Goal: Transaction & Acquisition: Subscribe to service/newsletter

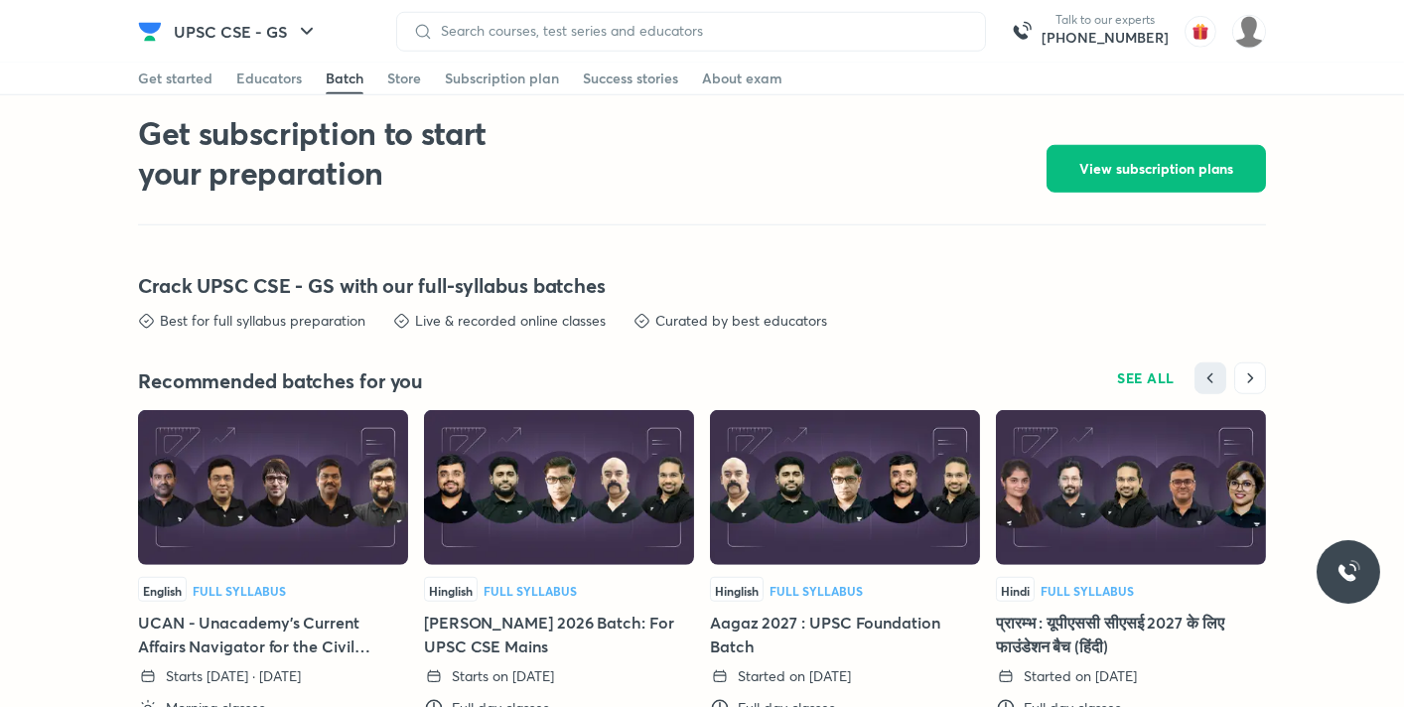
scroll to position [4164, 0]
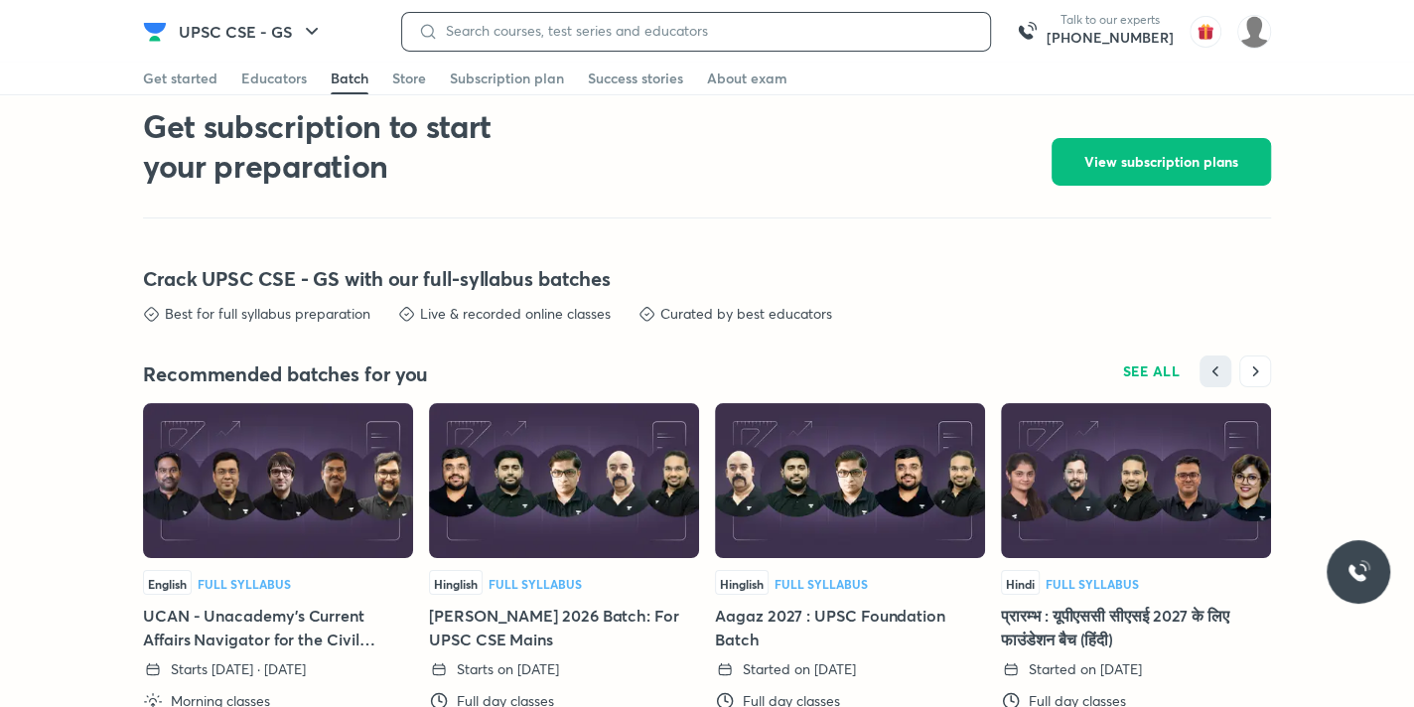
click at [590, 31] on input at bounding box center [706, 31] width 536 height 16
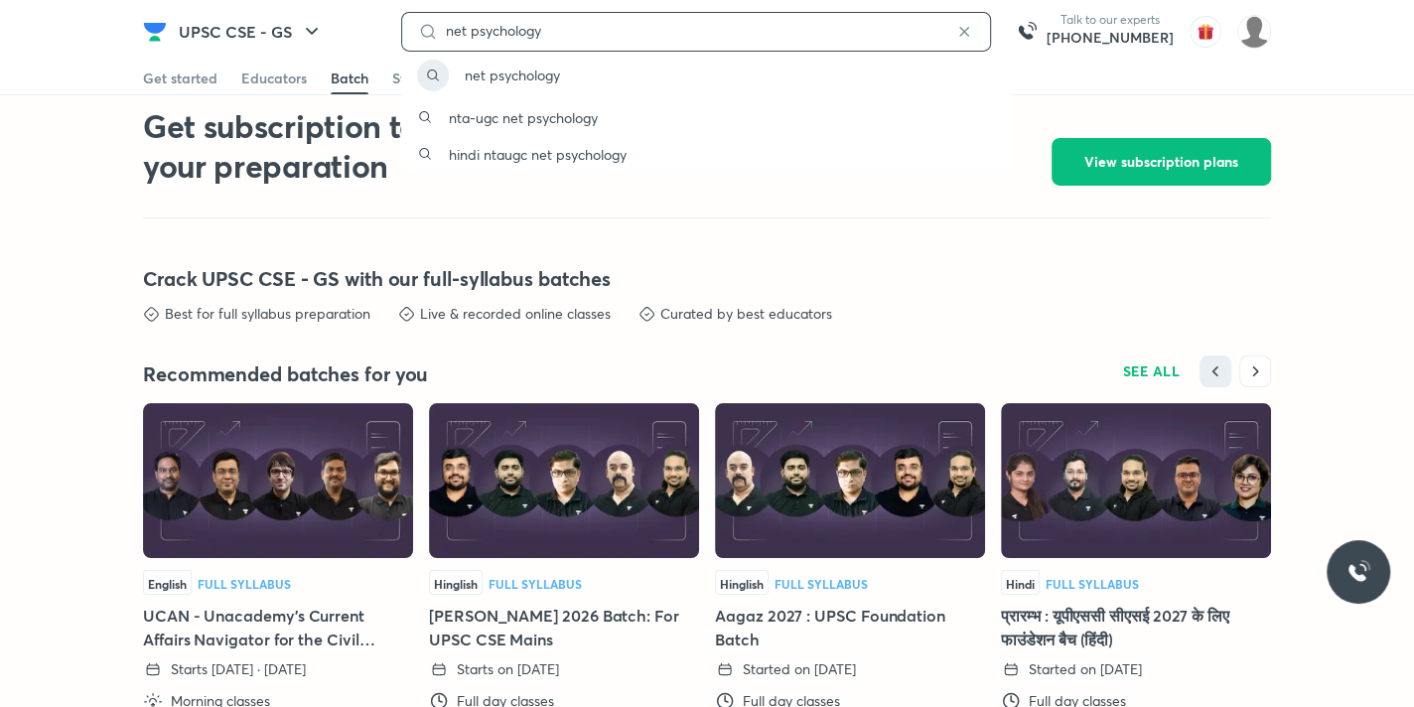
type input "net psychology"
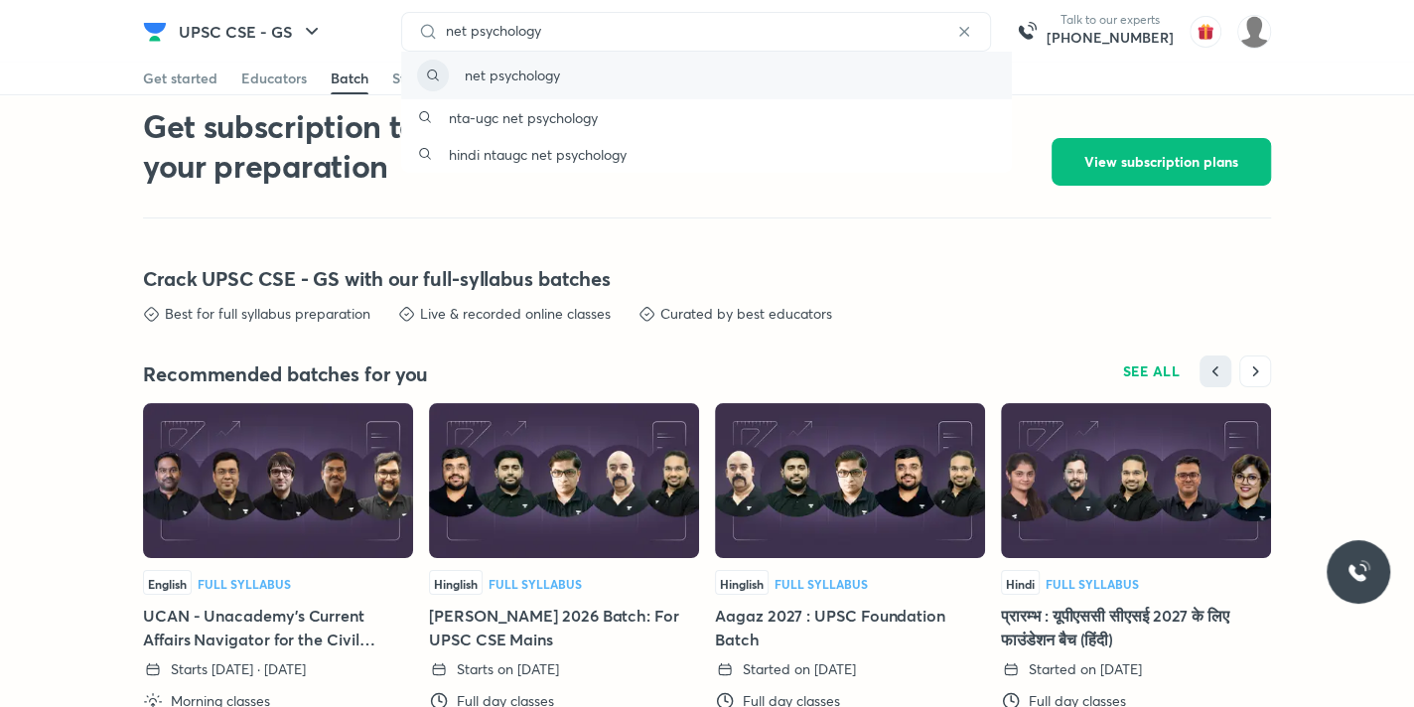
click at [634, 75] on div "net psychology" at bounding box center [706, 76] width 611 height 48
click at [703, 87] on div "net psychology" at bounding box center [706, 76] width 611 height 48
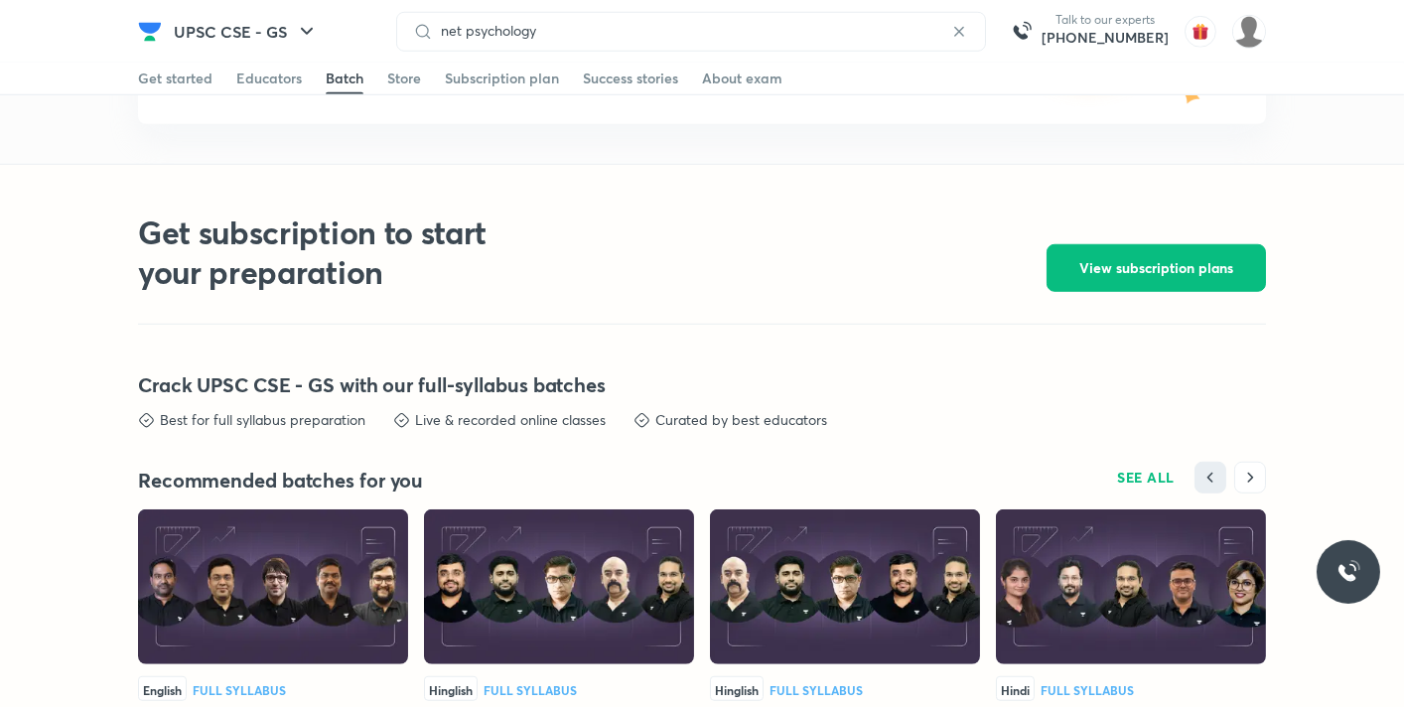
scroll to position [4053, 0]
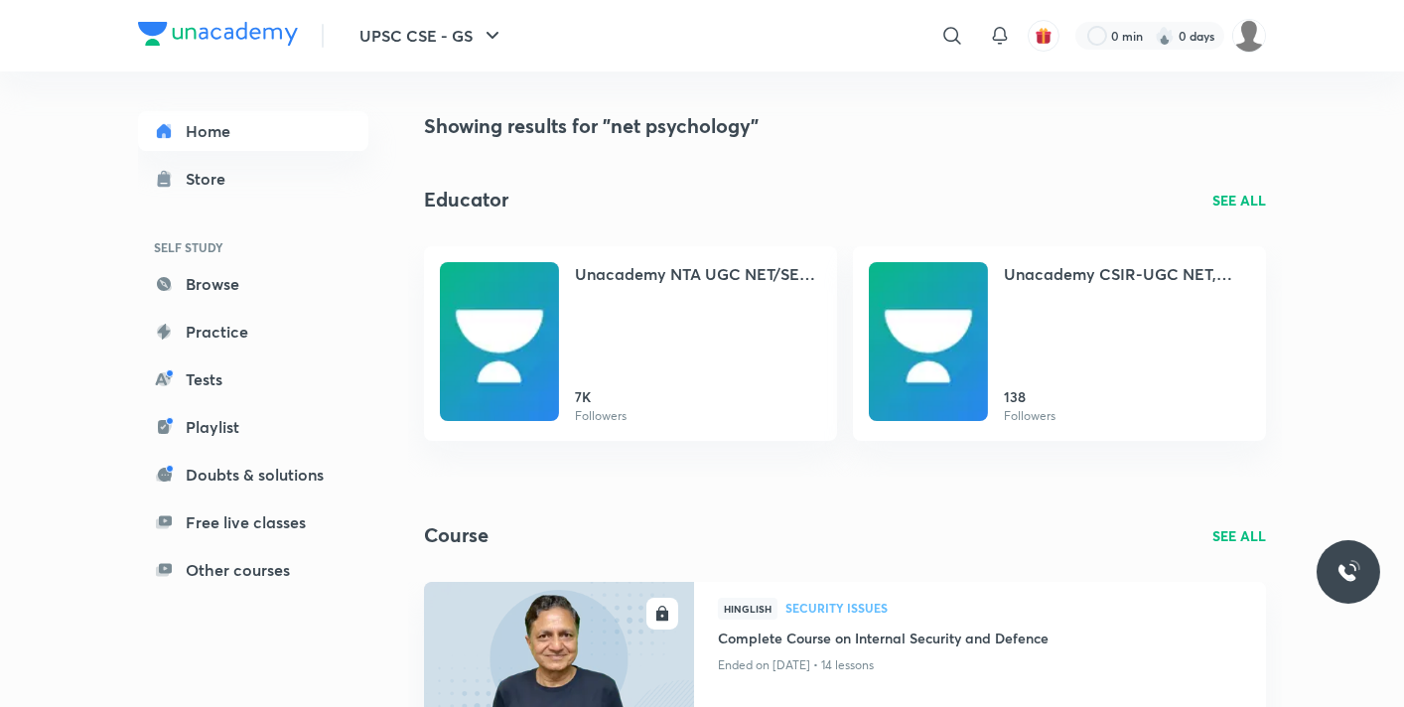
click at [1248, 200] on p "SEE ALL" at bounding box center [1239, 200] width 54 height 21
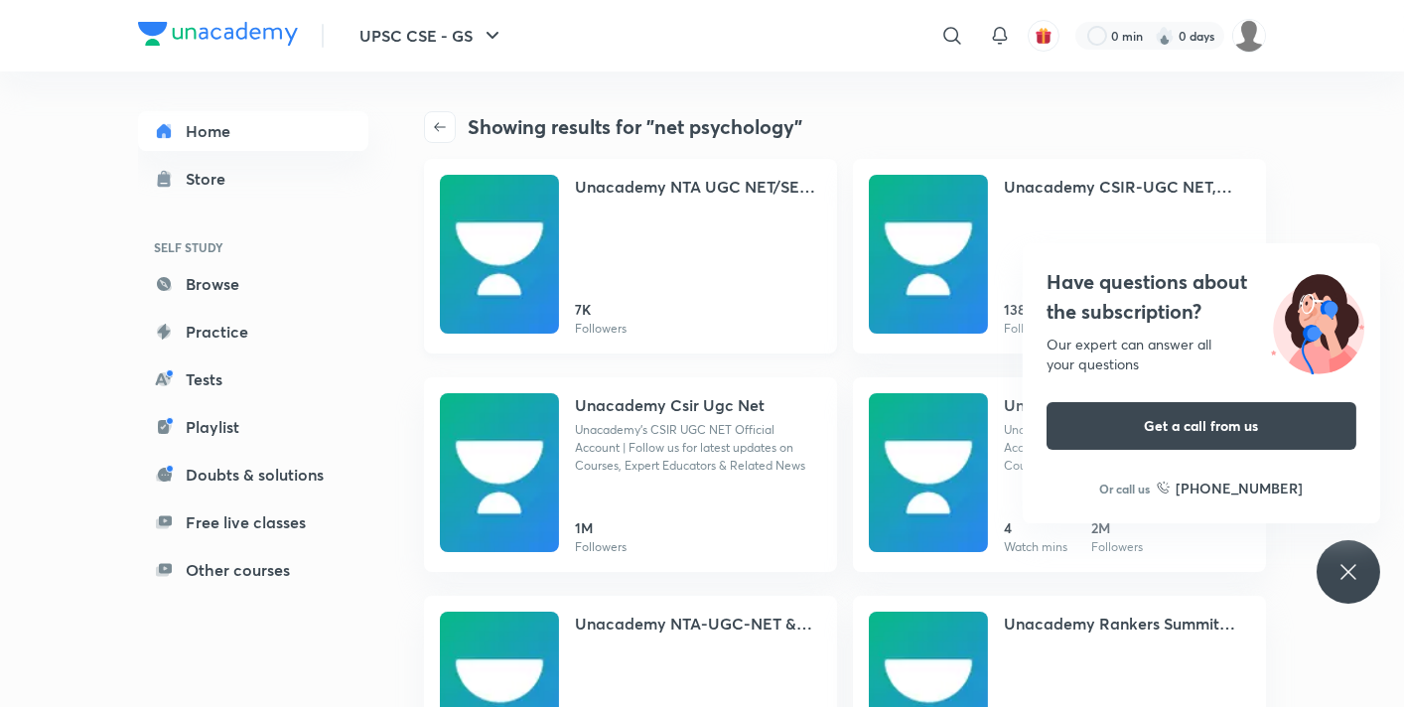
click at [730, 237] on div "Unacademy NTA UGC NET/SET Paper1 - Recor 7K Followers" at bounding box center [698, 256] width 246 height 163
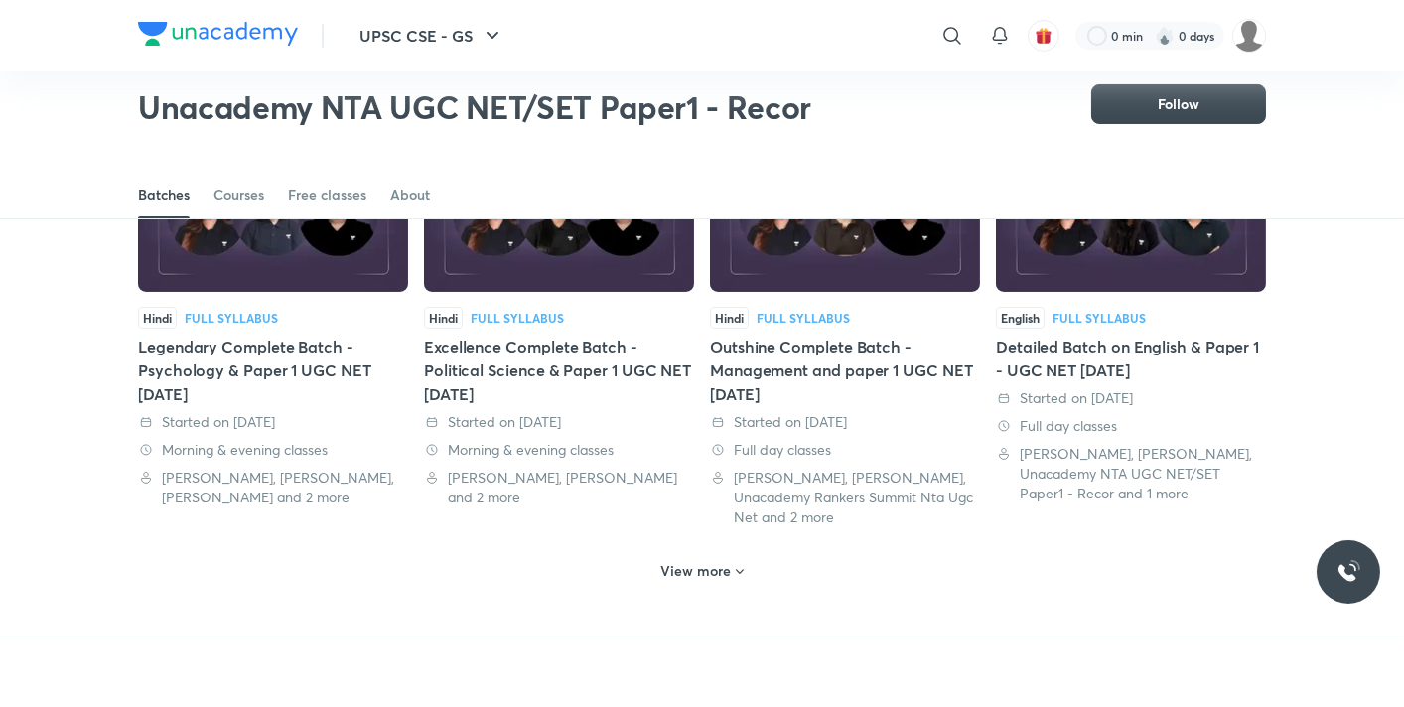
scroll to position [1058, 0]
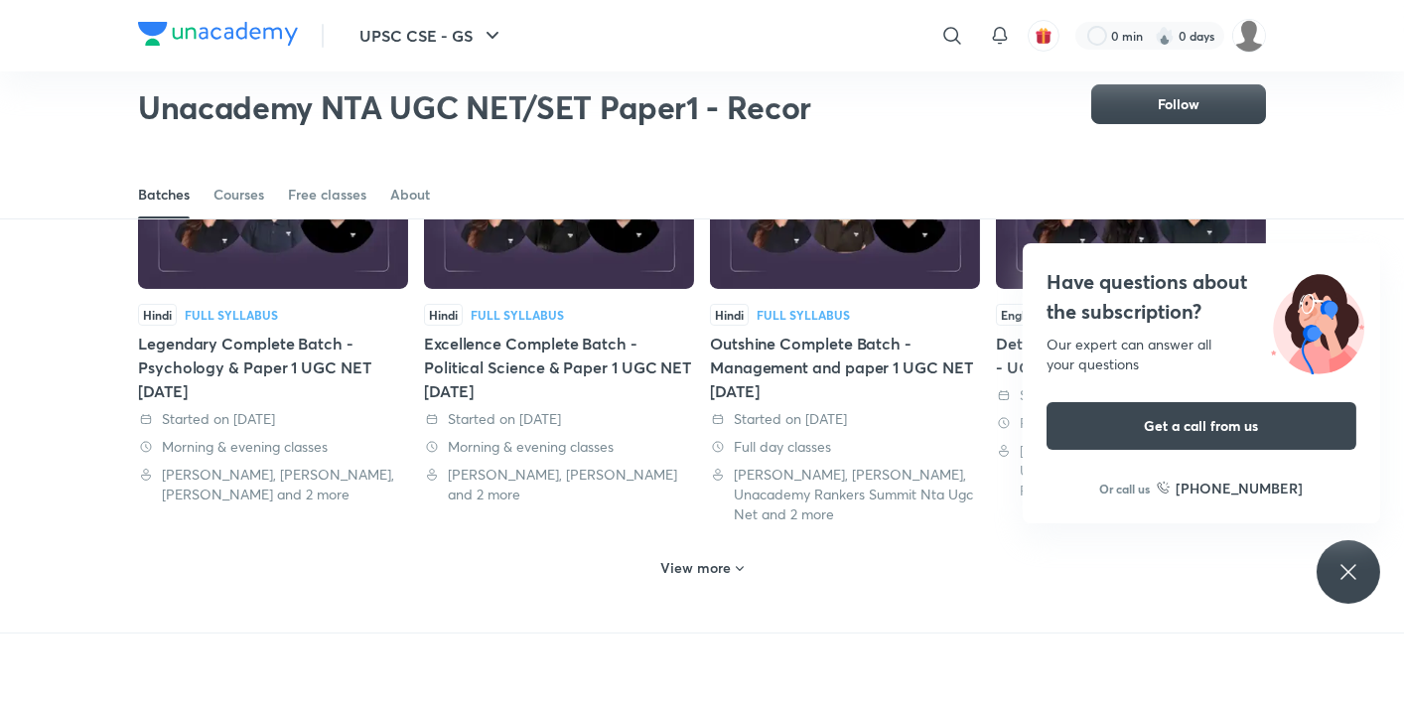
click at [683, 552] on div "View more" at bounding box center [702, 568] width 98 height 32
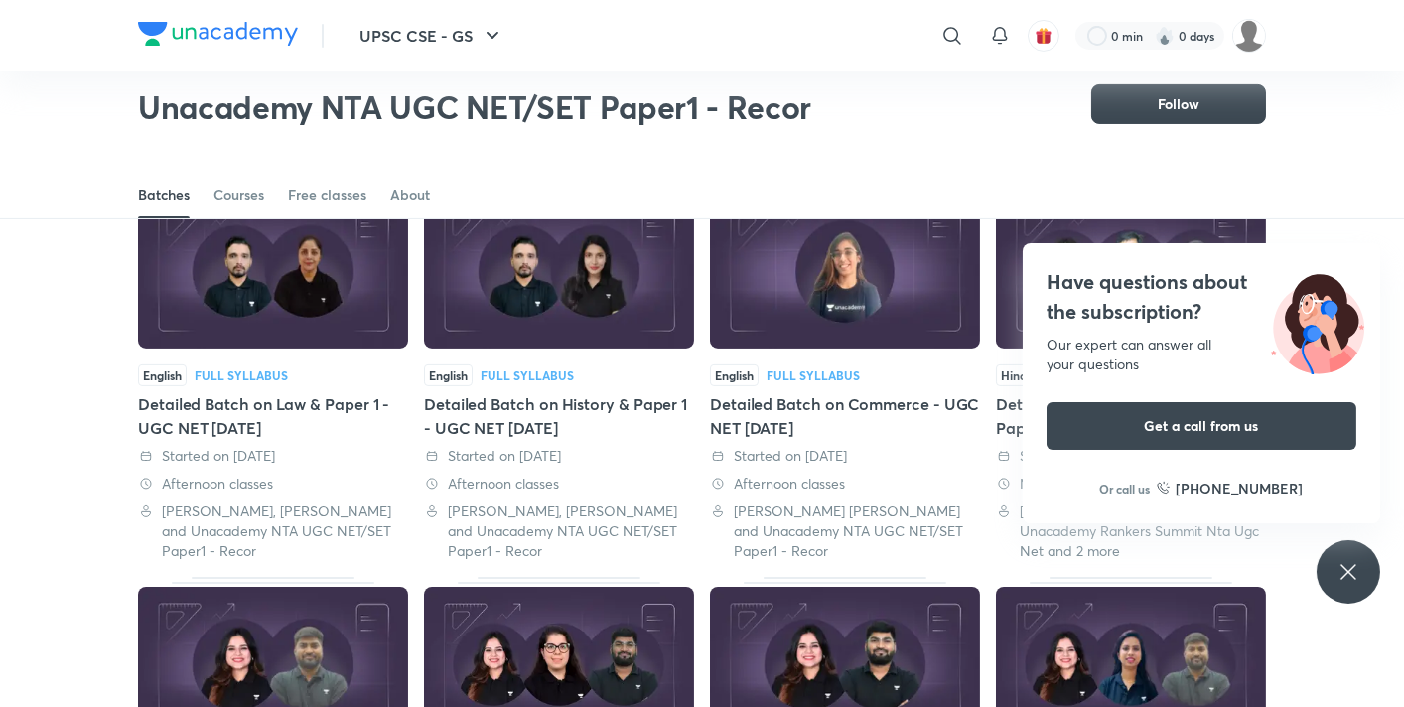
scroll to position [1415, 0]
click at [1369, 169] on div "Batches Courses Free classes About" at bounding box center [702, 173] width 1404 height 92
click at [1351, 582] on icon at bounding box center [1349, 572] width 24 height 24
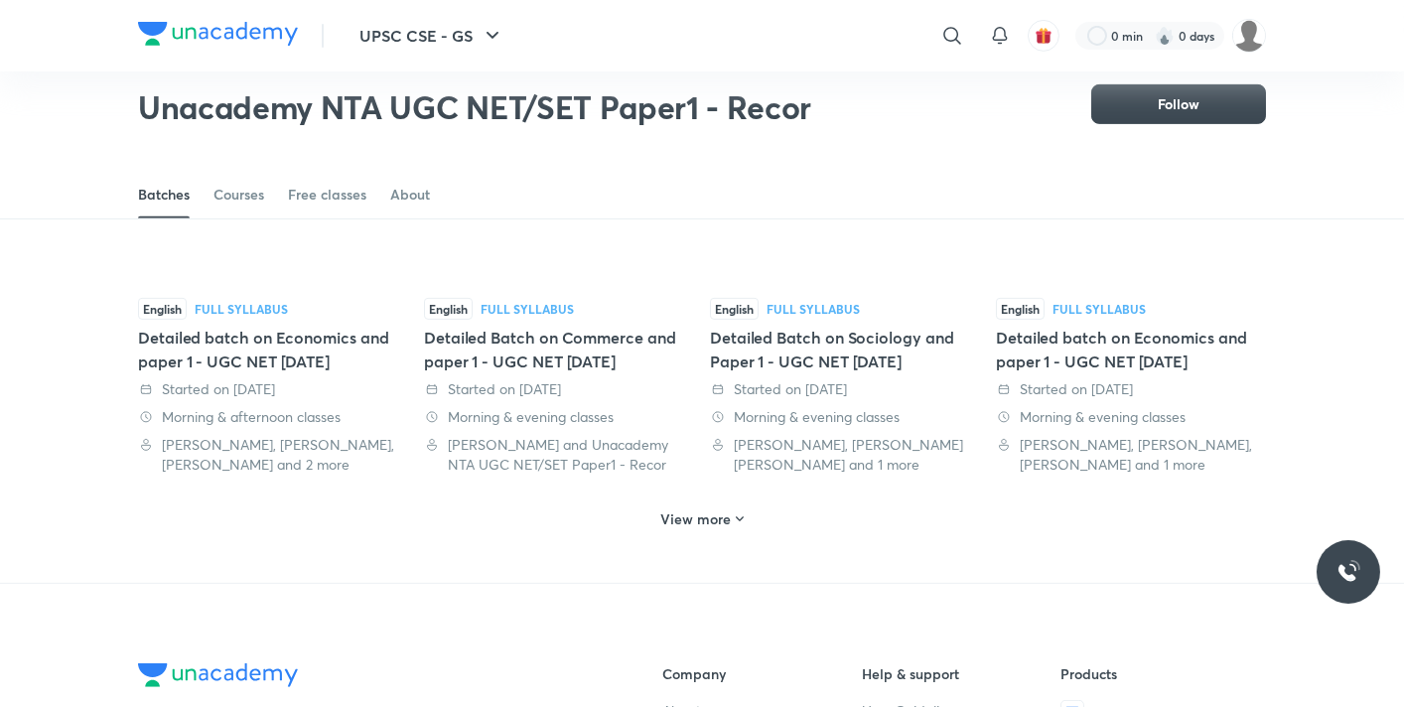
scroll to position [2290, 0]
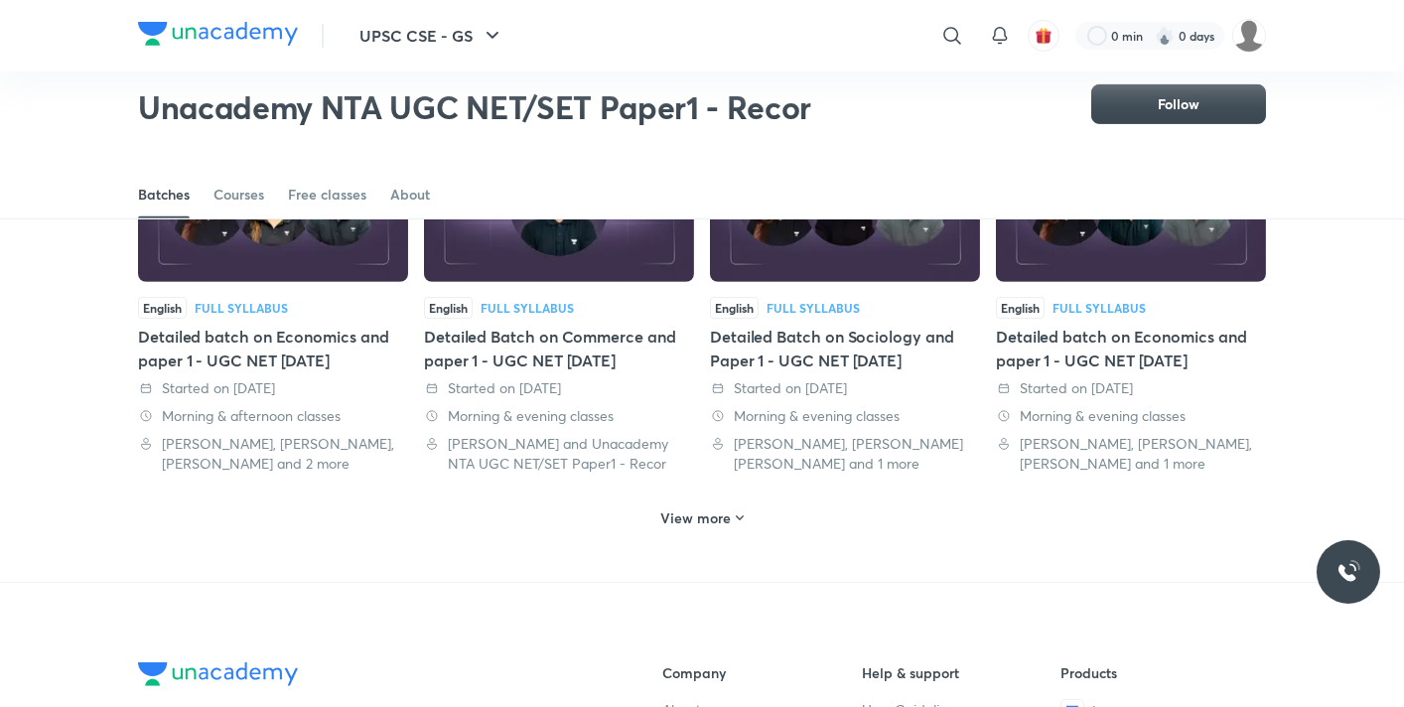
click at [691, 508] on h6 "View more" at bounding box center [696, 518] width 71 height 20
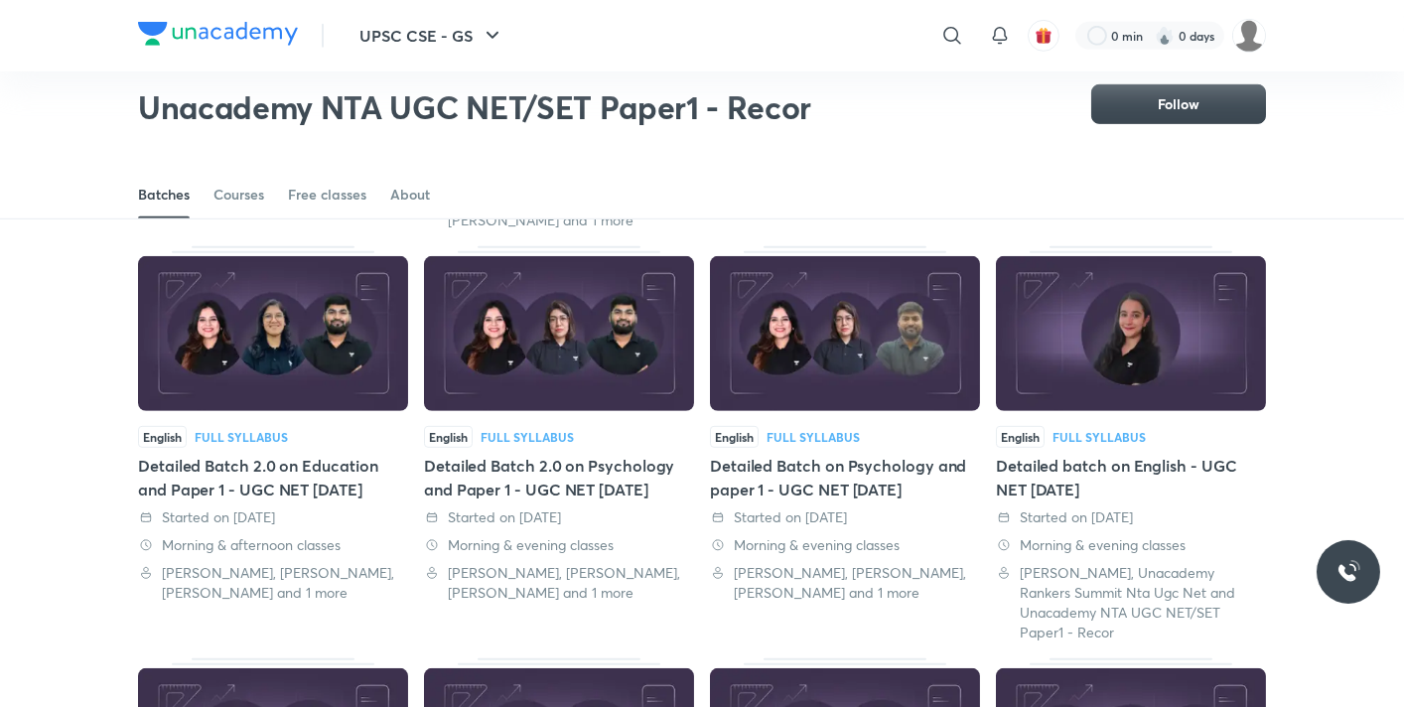
scroll to position [2896, 0]
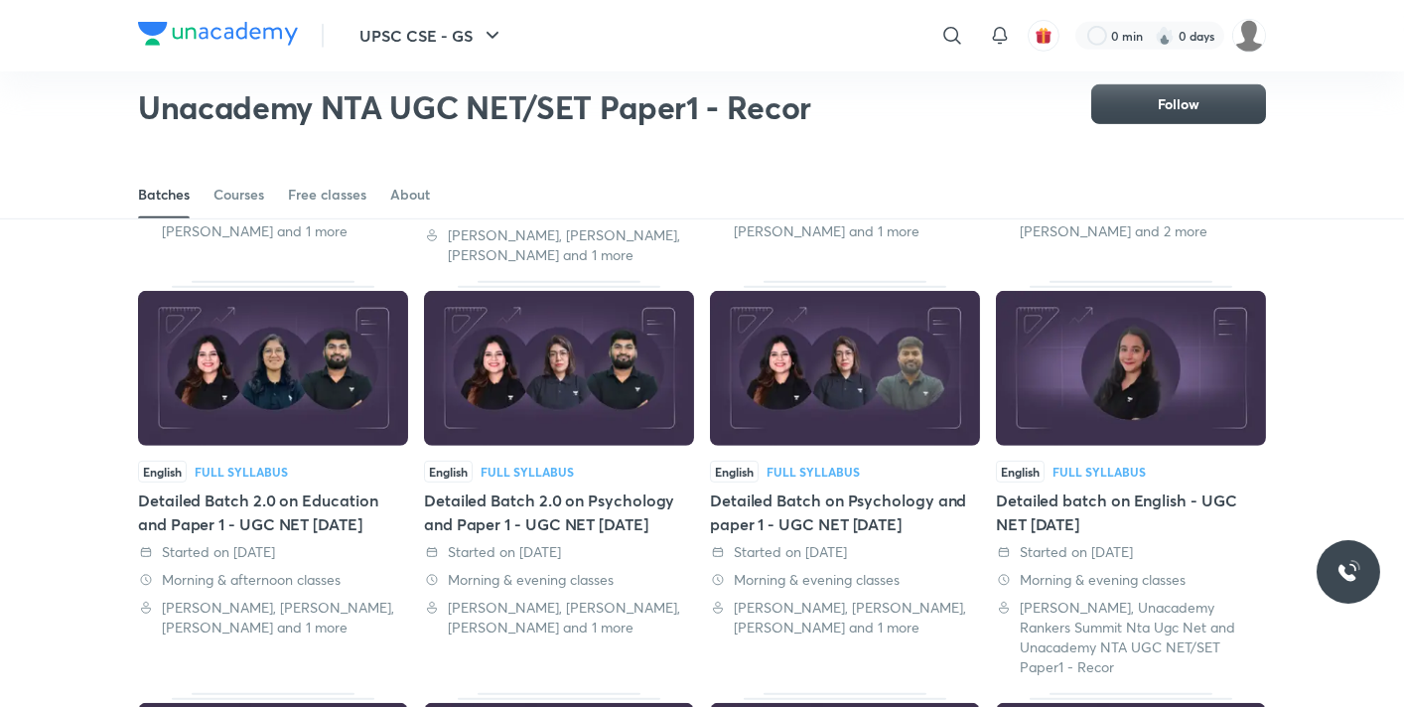
click at [868, 489] on div "Detailed Batch on Psychology and paper 1 - UGC NET [DATE]" at bounding box center [845, 513] width 270 height 48
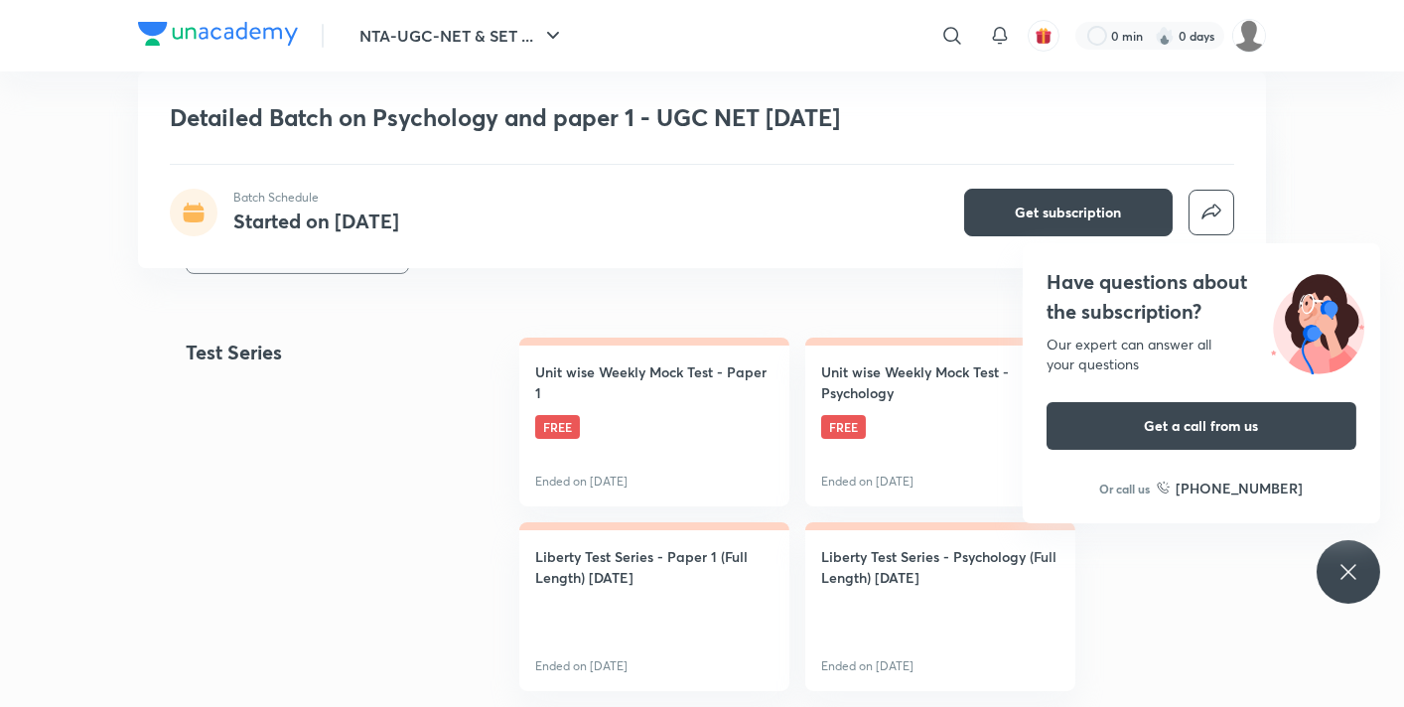
scroll to position [845, 0]
click at [1353, 566] on icon at bounding box center [1348, 571] width 15 height 15
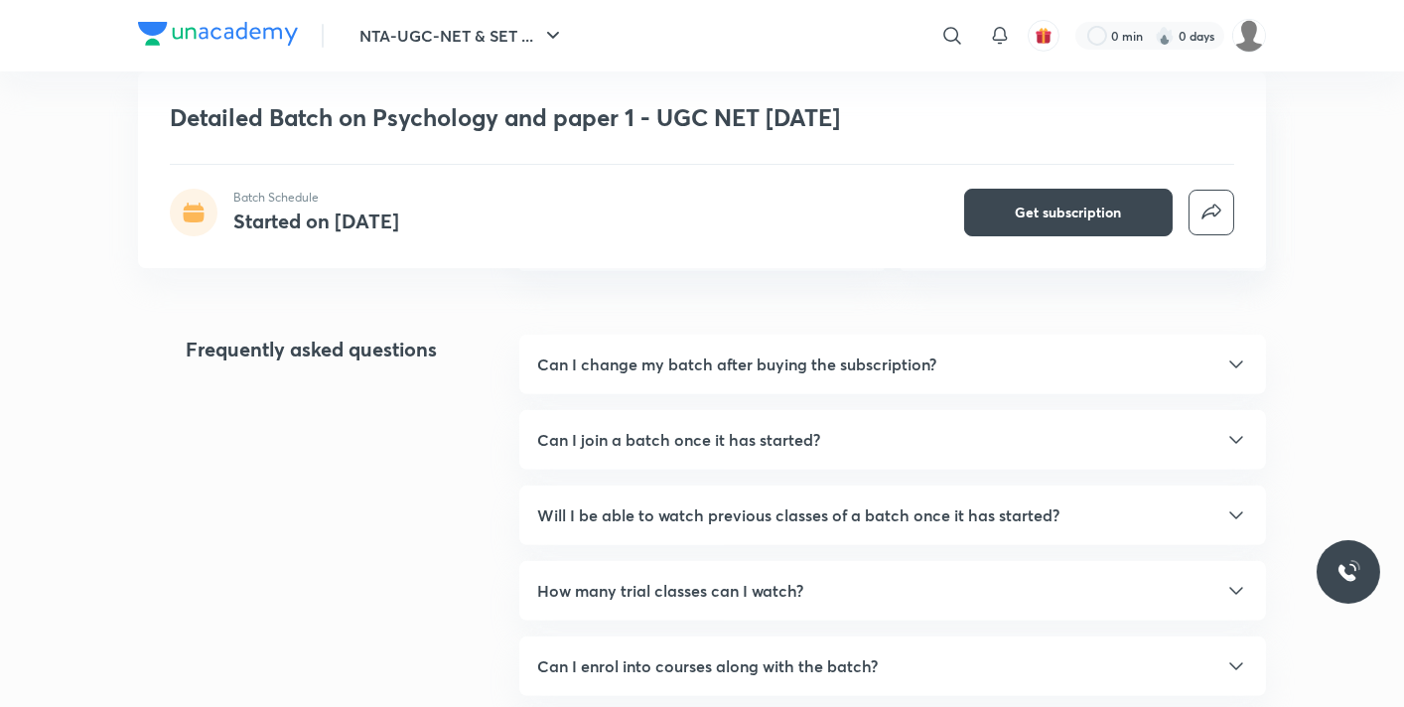
scroll to position [2199, 0]
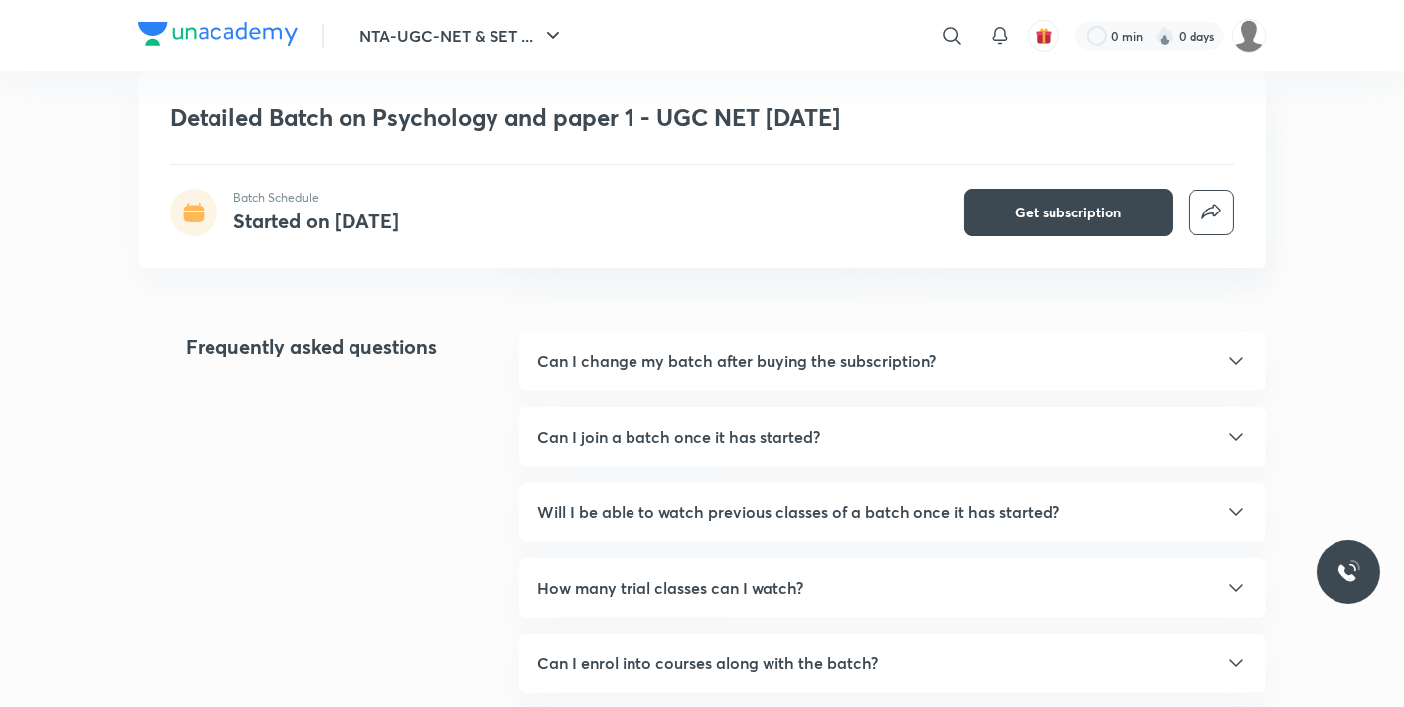
click at [584, 373] on h5 "Can I change my batch after buying the subscription?" at bounding box center [736, 362] width 399 height 24
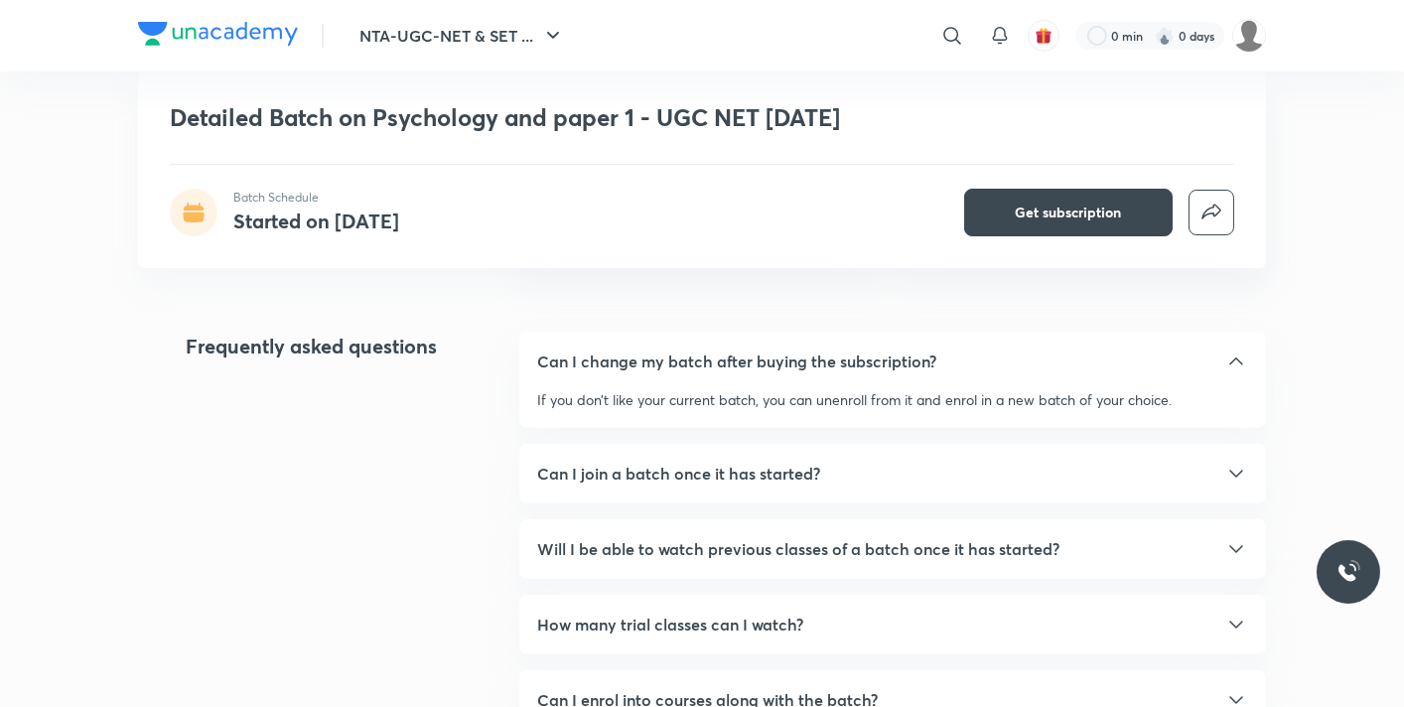
click at [602, 373] on h5 "Can I change my batch after buying the subscription?" at bounding box center [736, 362] width 399 height 24
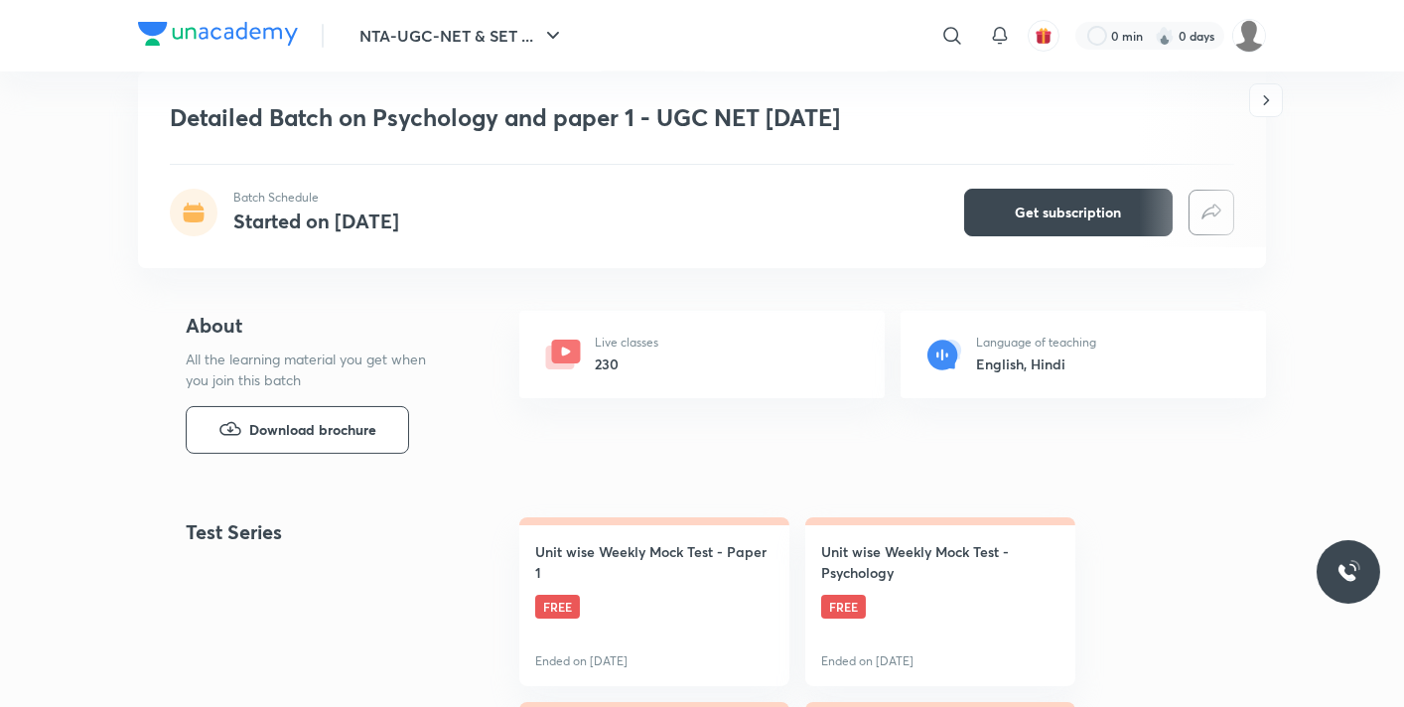
scroll to position [666, 0]
click at [320, 443] on span "Download brochure" at bounding box center [312, 432] width 127 height 22
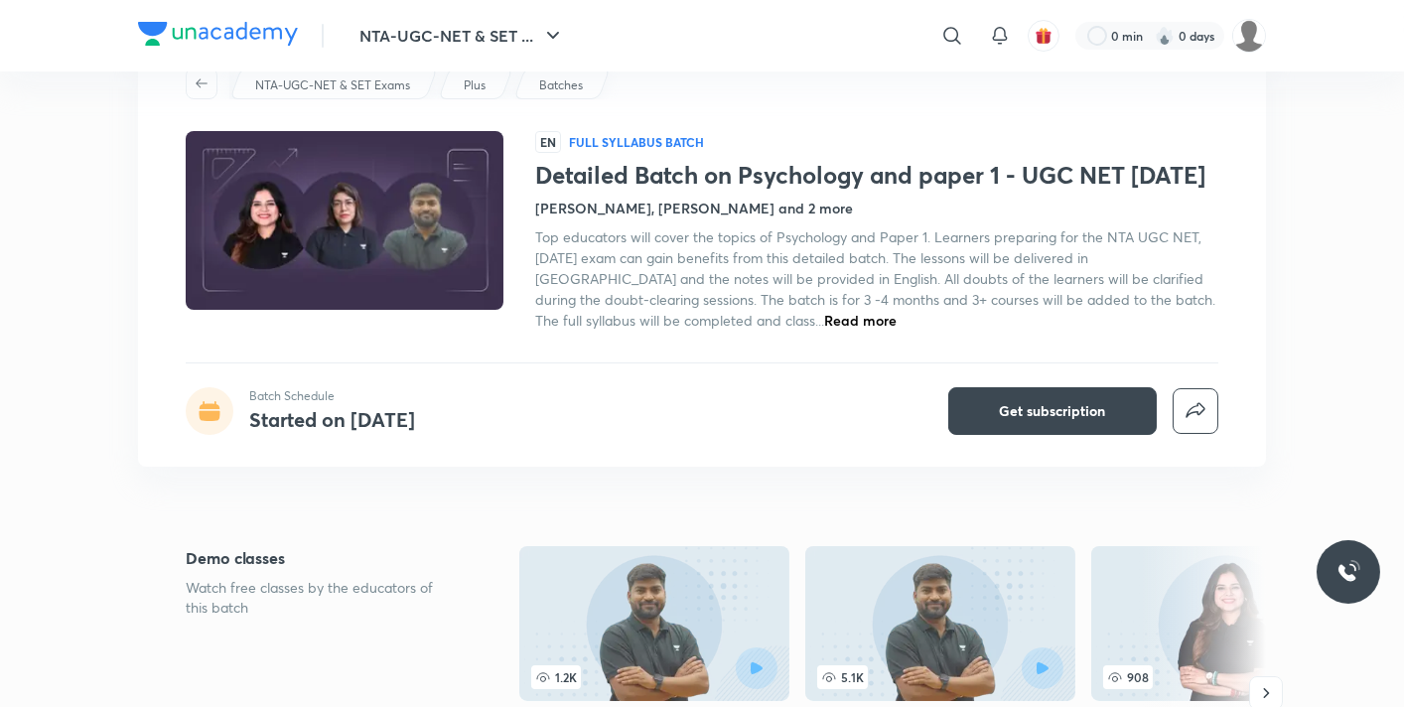
scroll to position [0, 0]
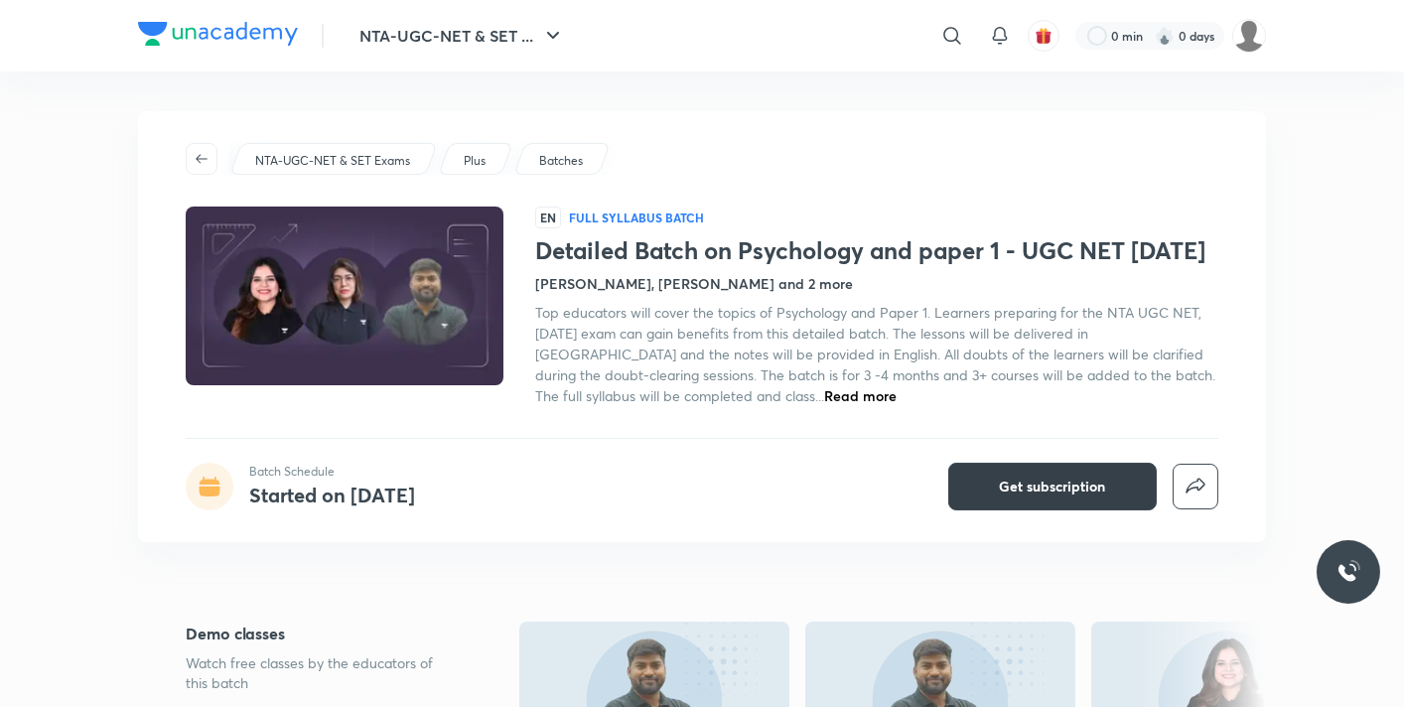
click at [1010, 497] on span "Get subscription" at bounding box center [1053, 487] width 106 height 20
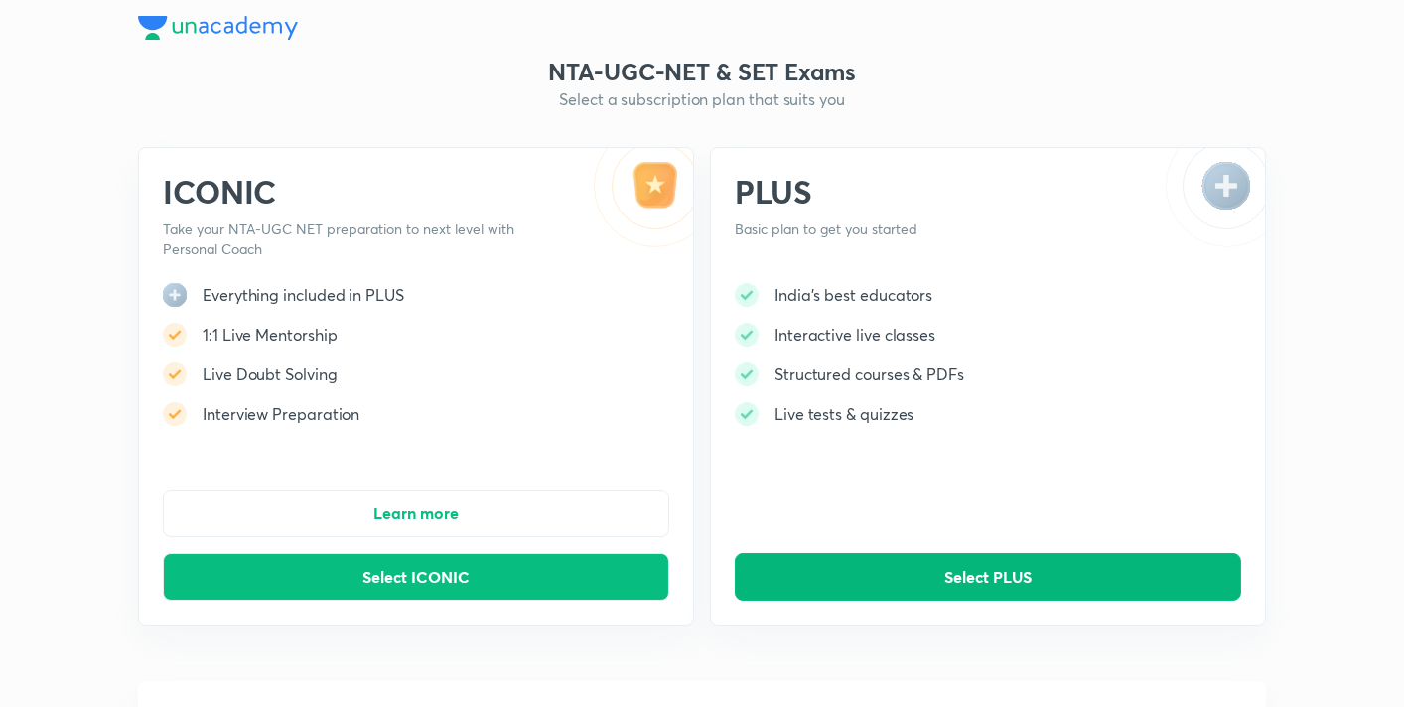
click at [974, 574] on span "Select PLUS" at bounding box center [987, 577] width 87 height 20
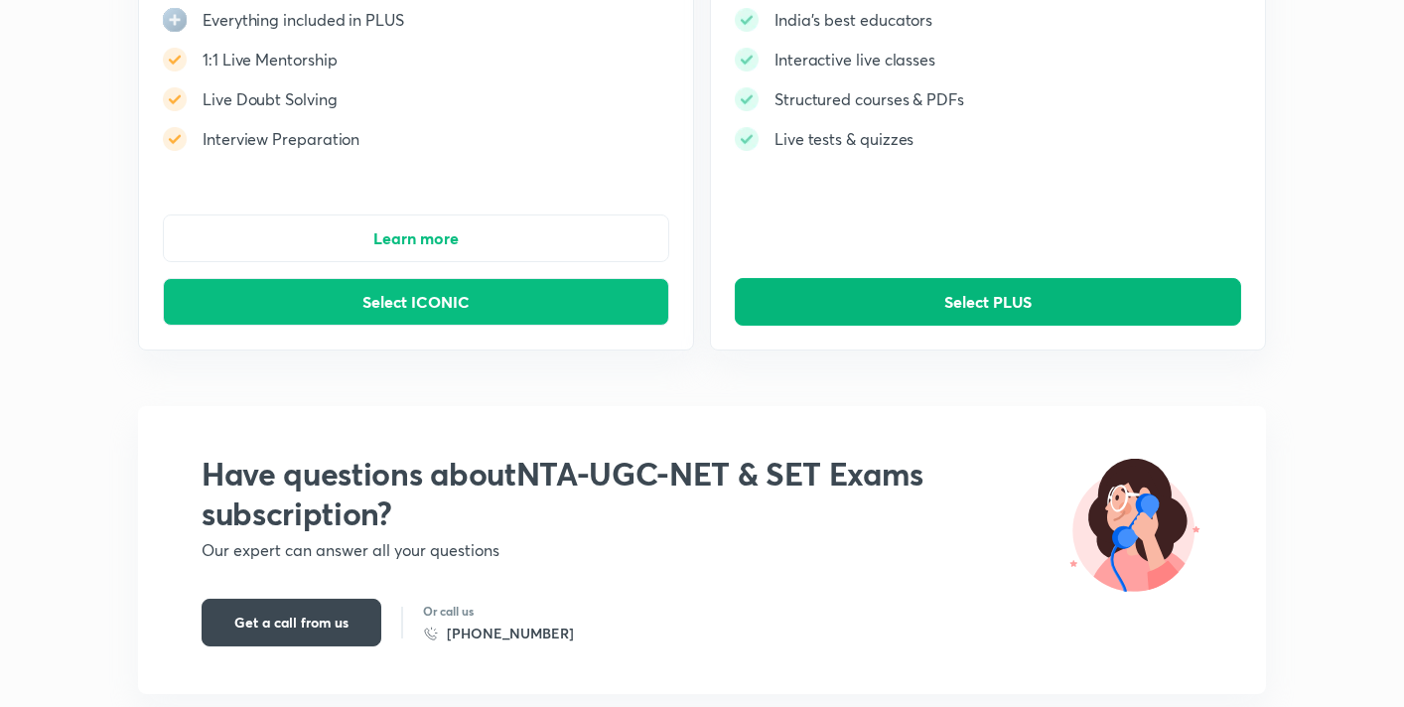
scroll to position [274, 0]
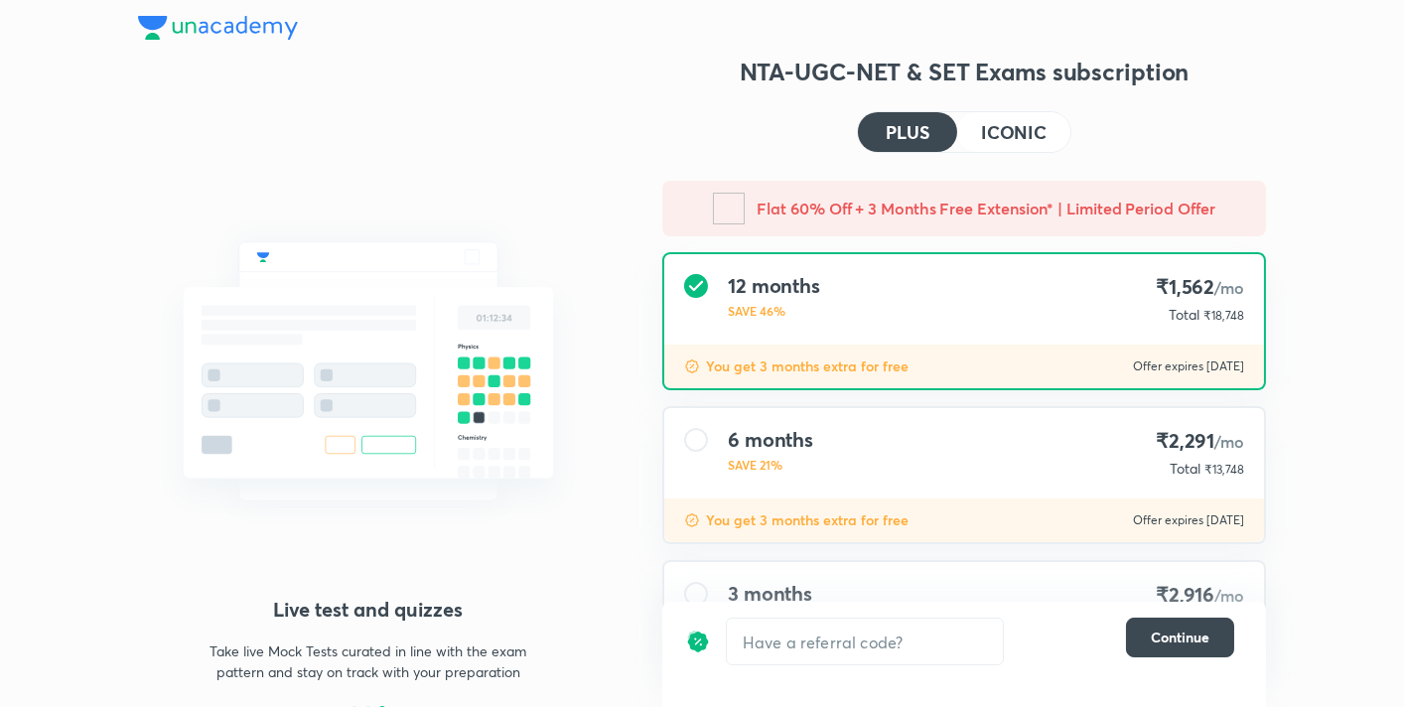
scroll to position [91, 0]
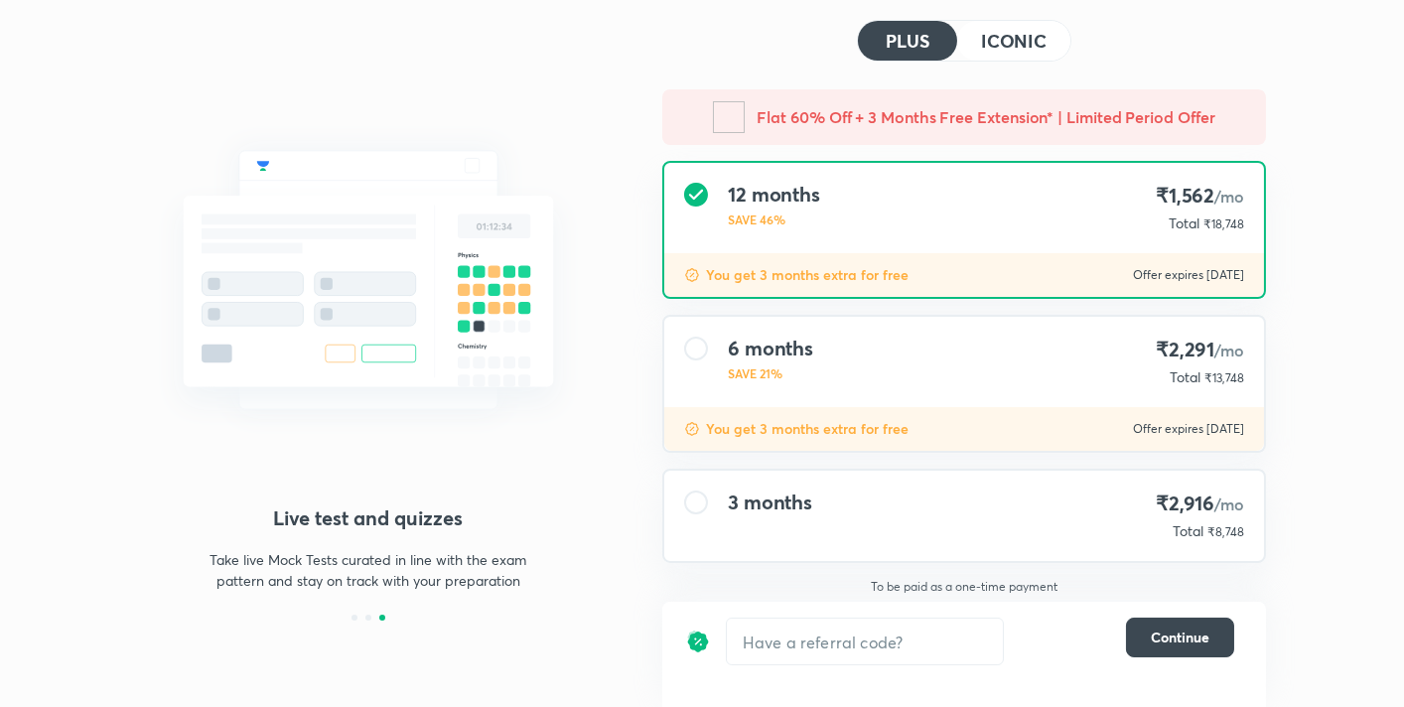
click at [1047, 216] on div "12 months SAVE 46% ₹1,562 /mo Total ₹18,748" at bounding box center [964, 208] width 600 height 90
